Goal: Information Seeking & Learning: Learn about a topic

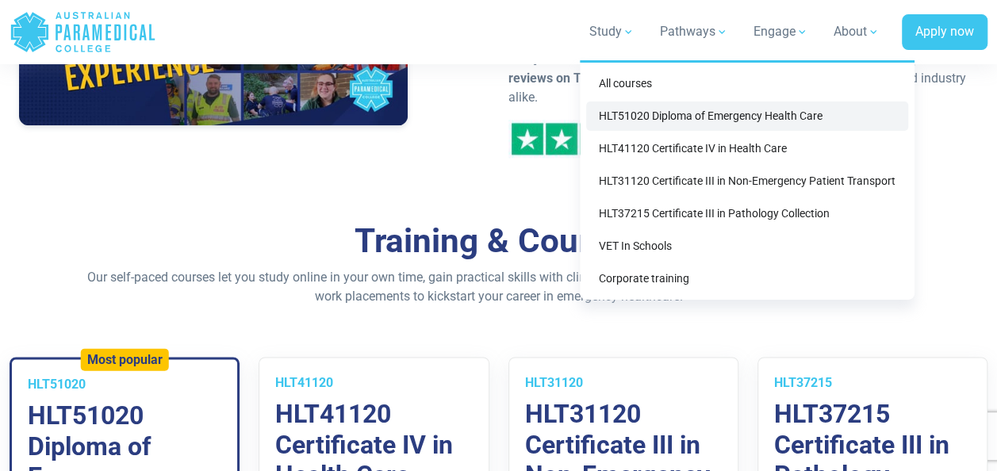
scroll to position [929, 0]
click at [943, 373] on div "HLT37215" at bounding box center [872, 382] width 197 height 19
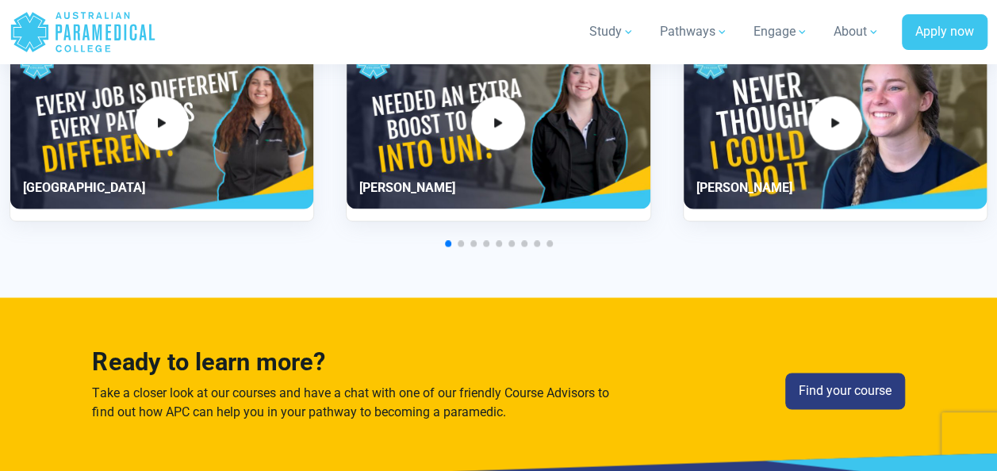
scroll to position [4052, 0]
